Goal: Information Seeking & Learning: Learn about a topic

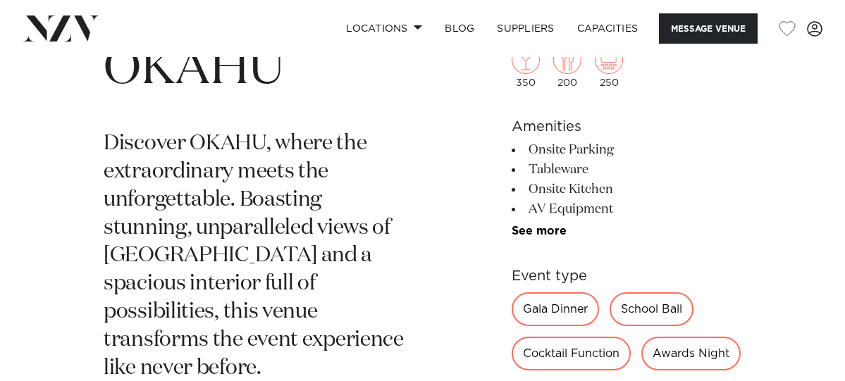
scroll to position [493, 0]
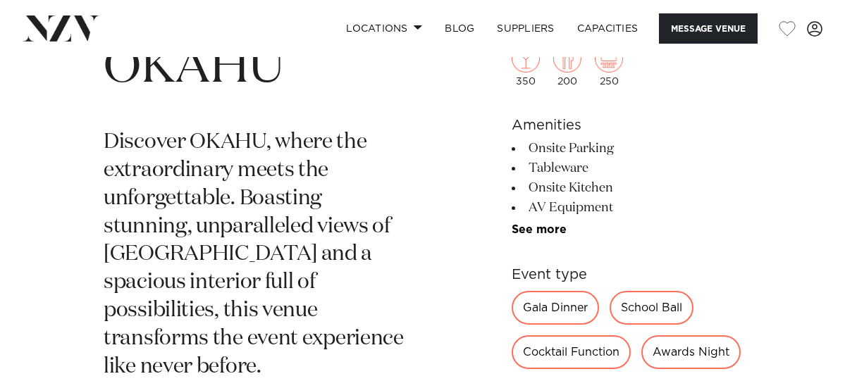
click at [537, 230] on link "See more" at bounding box center [567, 229] width 110 height 11
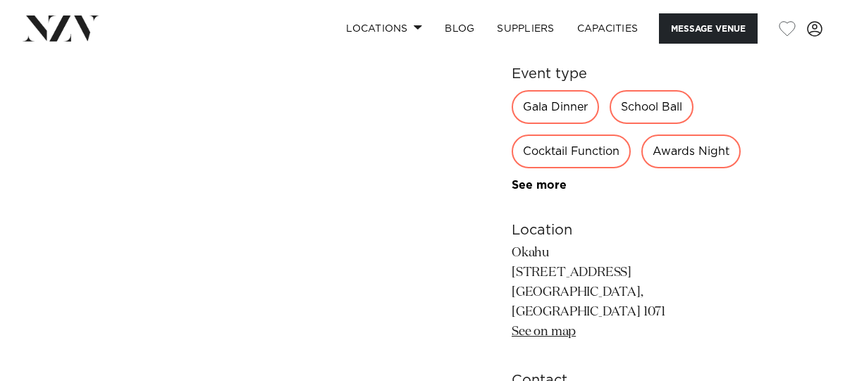
scroll to position [916, 0]
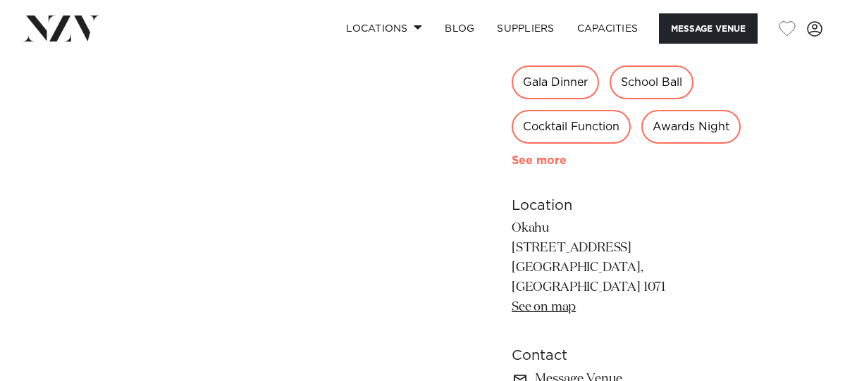
click at [520, 166] on link "See more" at bounding box center [567, 160] width 110 height 11
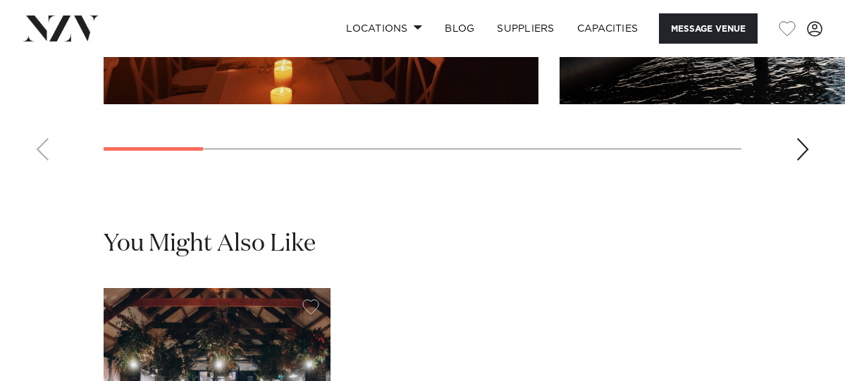
scroll to position [1832, 0]
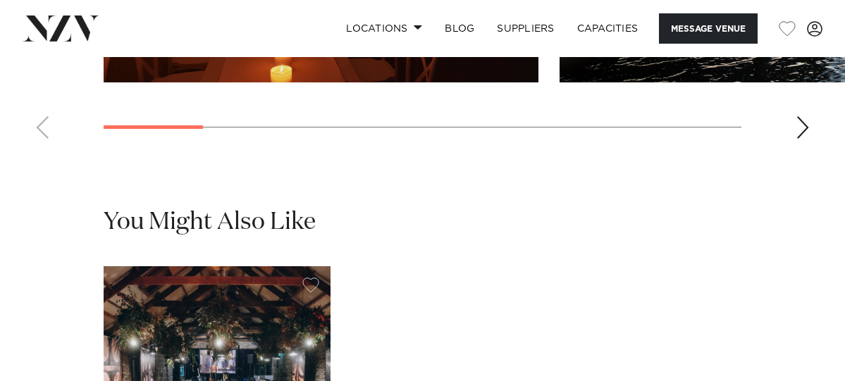
click at [800, 139] on div "Next slide" at bounding box center [803, 127] width 14 height 23
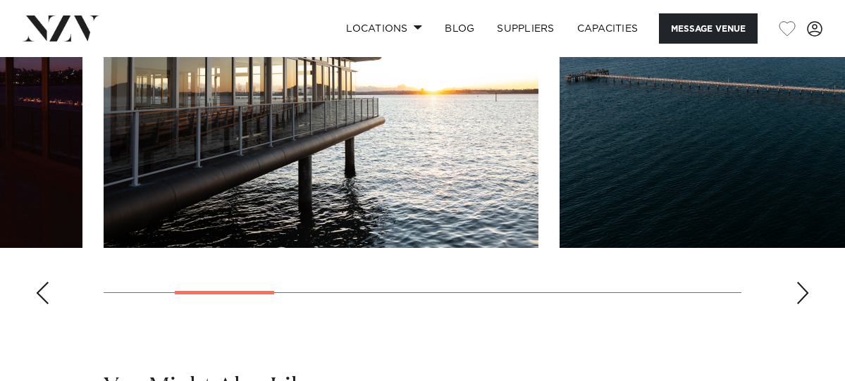
scroll to position [1691, 0]
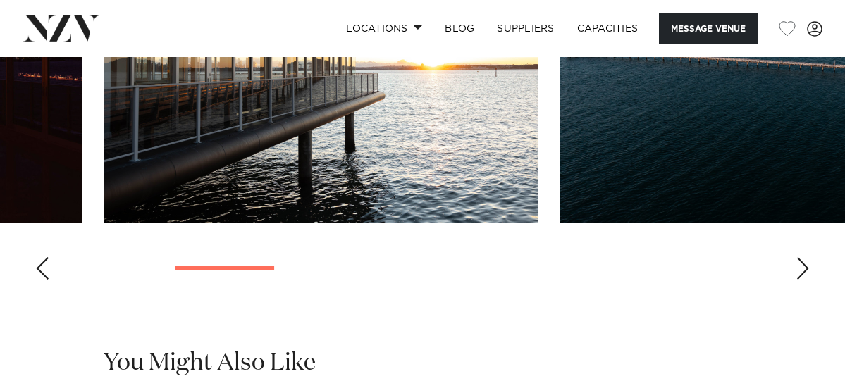
click at [802, 280] on div "Next slide" at bounding box center [803, 268] width 14 height 23
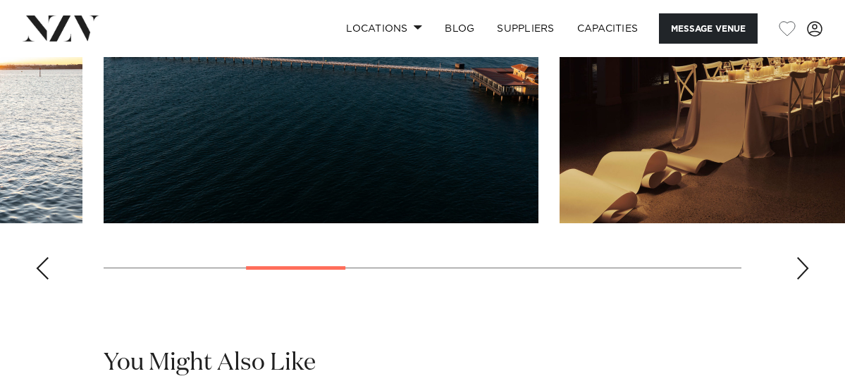
click at [802, 280] on div "Next slide" at bounding box center [803, 268] width 14 height 23
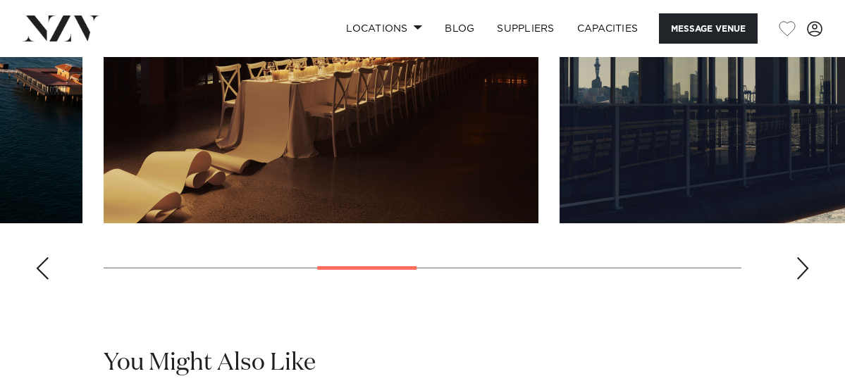
click at [802, 280] on div "Next slide" at bounding box center [803, 268] width 14 height 23
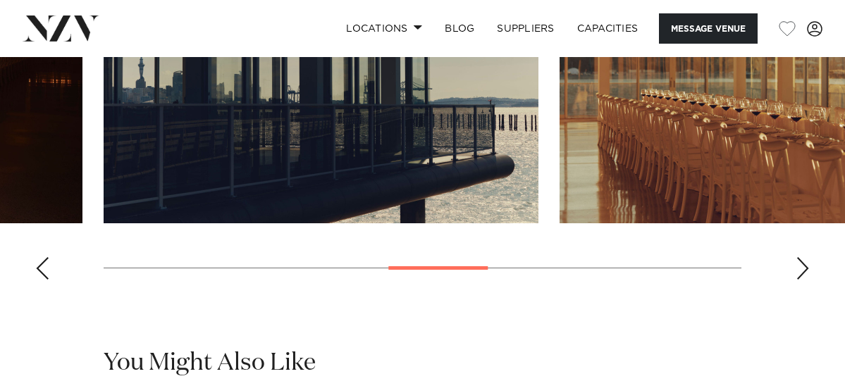
click at [808, 280] on div "Next slide" at bounding box center [803, 268] width 14 height 23
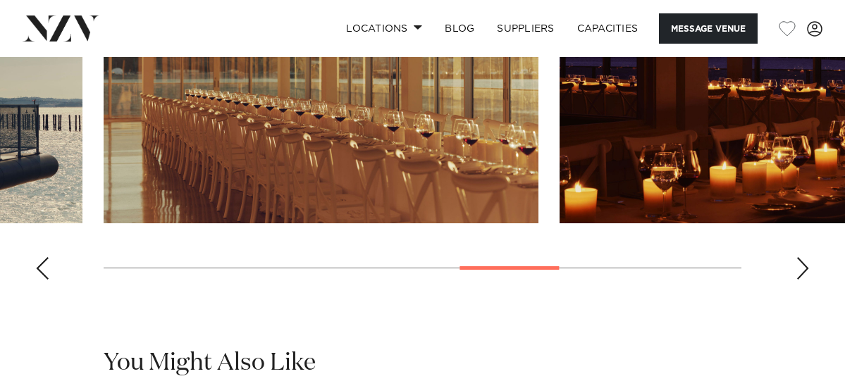
click at [806, 280] on div "Next slide" at bounding box center [803, 268] width 14 height 23
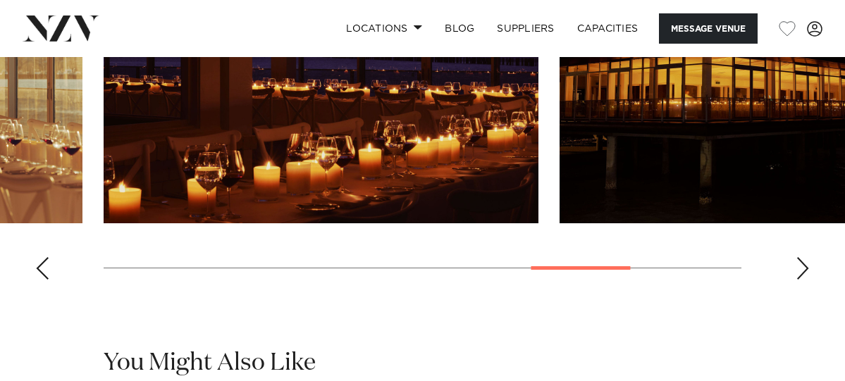
click at [799, 280] on div "Next slide" at bounding box center [803, 268] width 14 height 23
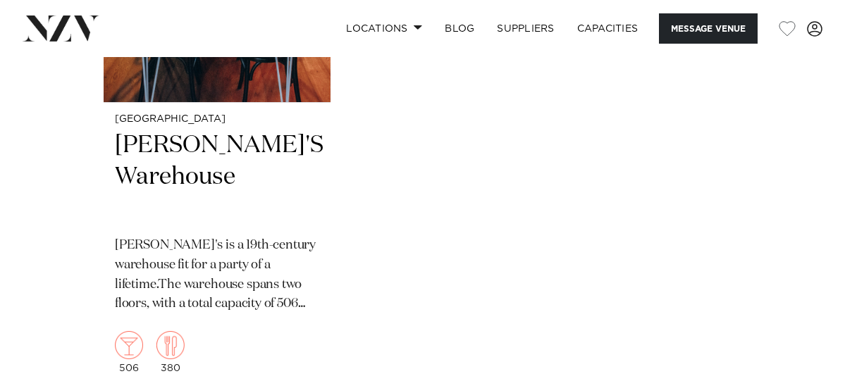
scroll to position [2396, 0]
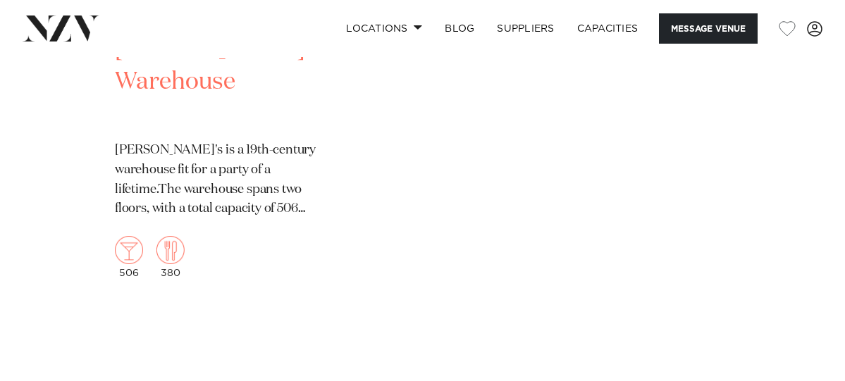
click at [190, 166] on p "[PERSON_NAME]'s is a 19th-century warehouse fit for a party of a lifetime.The w…" at bounding box center [217, 180] width 204 height 79
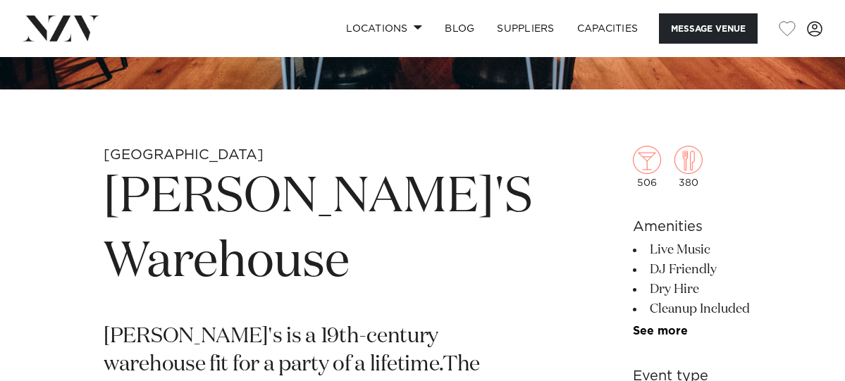
scroll to position [493, 0]
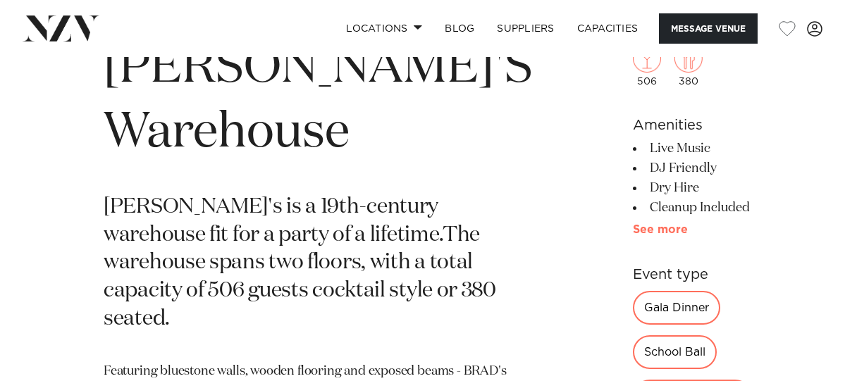
click at [633, 235] on link "See more" at bounding box center [688, 229] width 110 height 11
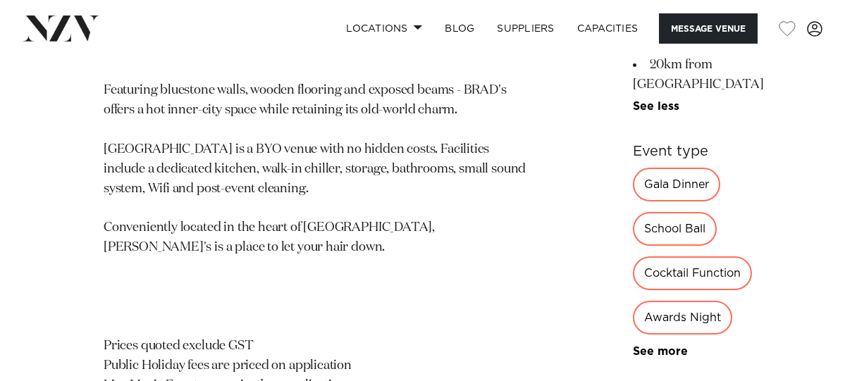
scroll to position [775, 0]
click at [633, 345] on link "See more" at bounding box center [688, 350] width 110 height 11
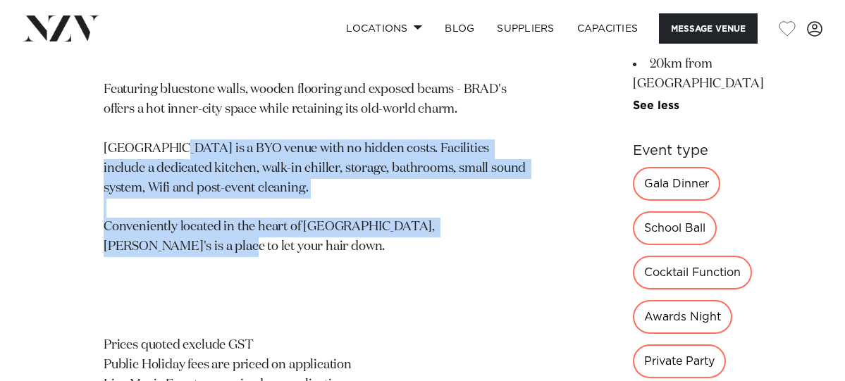
drag, startPoint x: 166, startPoint y: 198, endPoint x: 367, endPoint y: 314, distance: 232.1
click at [367, 314] on p "Featuring bluestone walls, wooden flooring and exposed beams - BRAD's offers a …" at bounding box center [318, 276] width 429 height 393
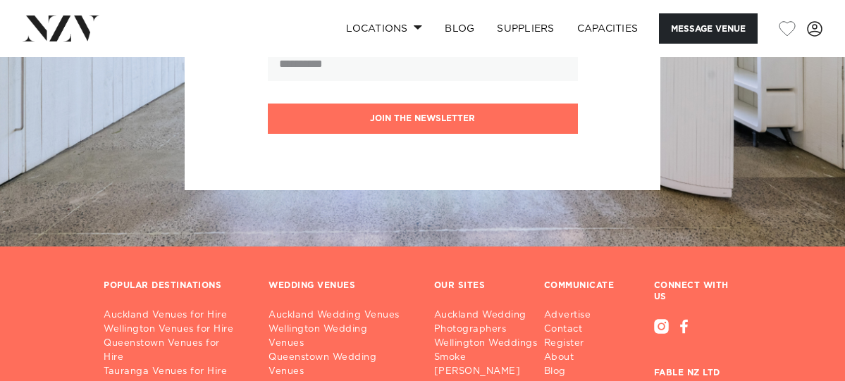
scroll to position [3481, 0]
